Goal: Task Accomplishment & Management: Use online tool/utility

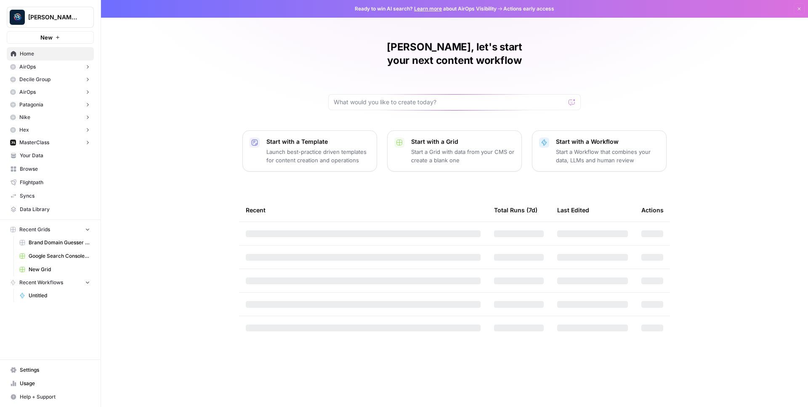
click at [64, 33] on button "New" at bounding box center [50, 37] width 87 height 13
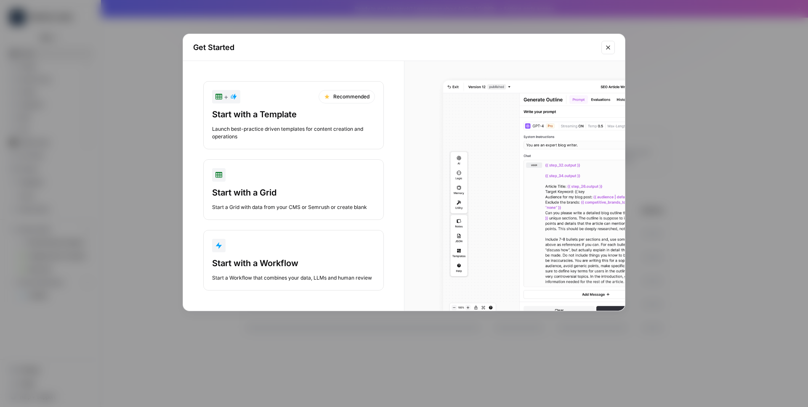
click at [272, 233] on button "Start with a Workflow Start a Workflow that combines your data, LLMs and human …" at bounding box center [293, 260] width 181 height 61
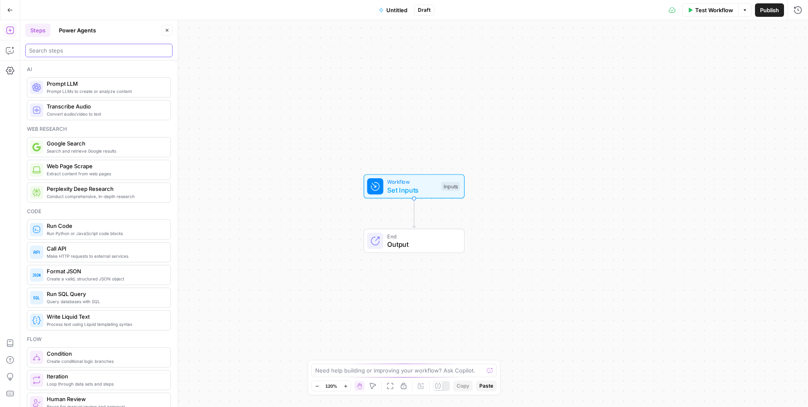
click at [41, 53] on input "search" at bounding box center [99, 50] width 140 height 8
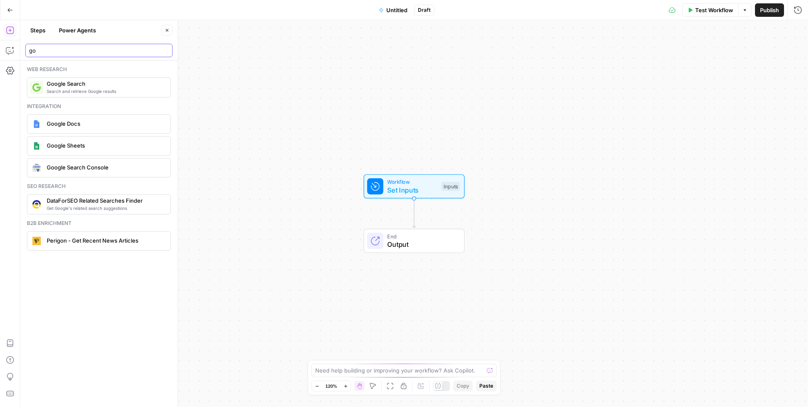
type input "g"
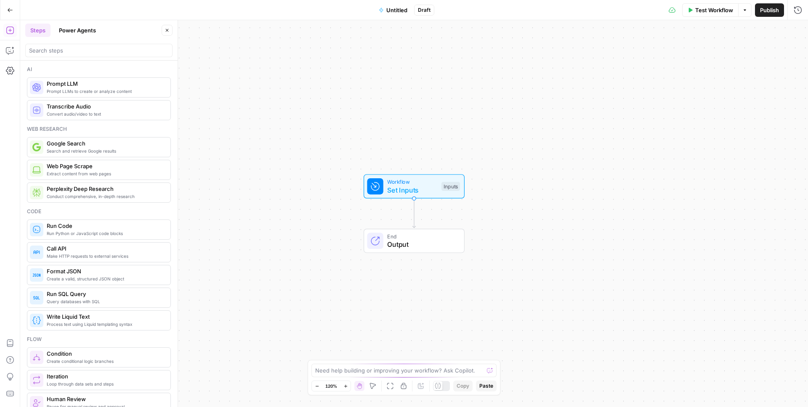
click at [319, 141] on div "Workflow Set Inputs Inputs End Output" at bounding box center [414, 213] width 788 height 387
